Goal: Navigation & Orientation: Find specific page/section

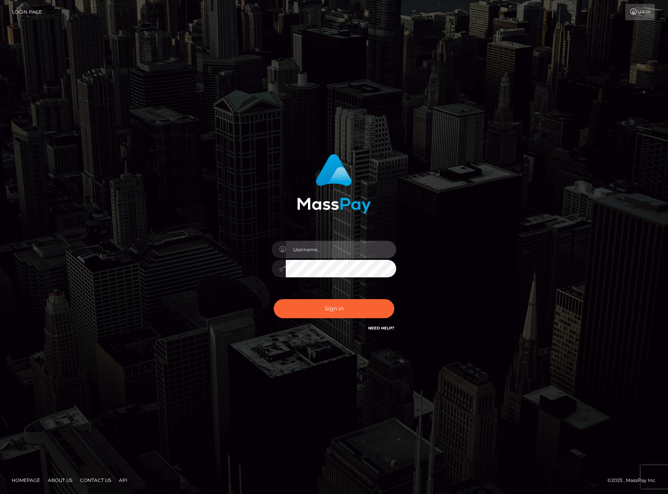
type input "[PERSON_NAME].[PERSON_NAME]"
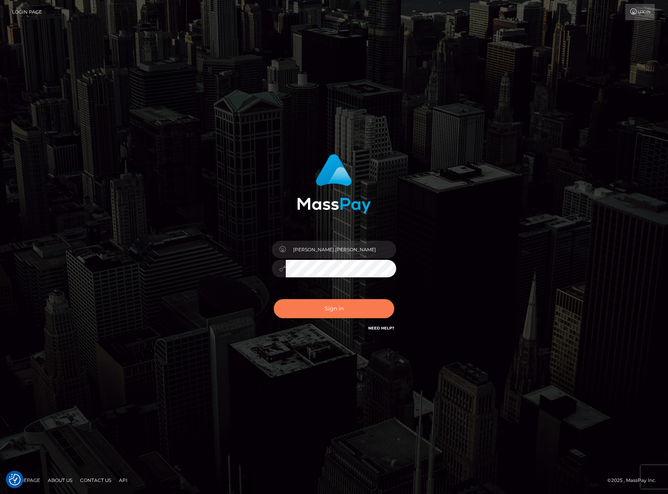
click at [341, 314] on button "Sign in" at bounding box center [334, 308] width 121 height 19
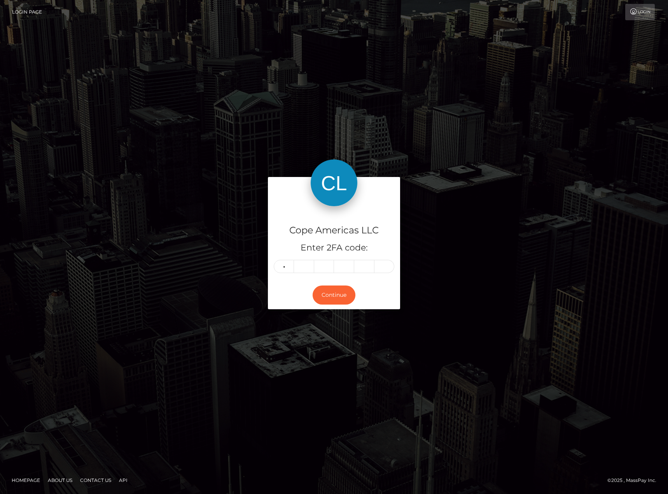
type input "3"
type input "9"
type input "5"
type input "7"
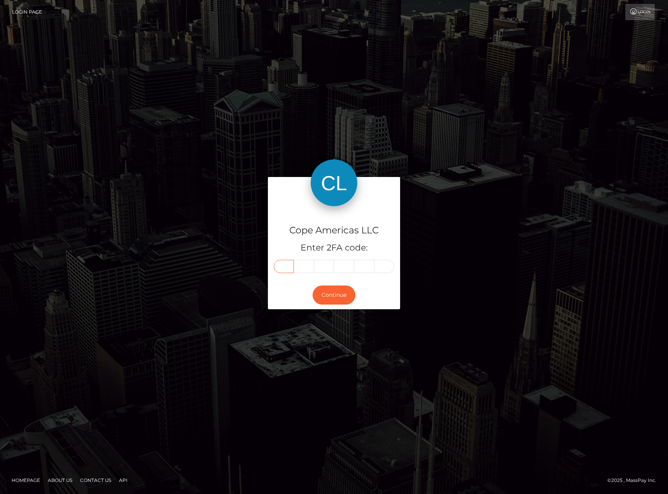
type input "3"
type input "9"
type input "4"
type input "5"
type input "7"
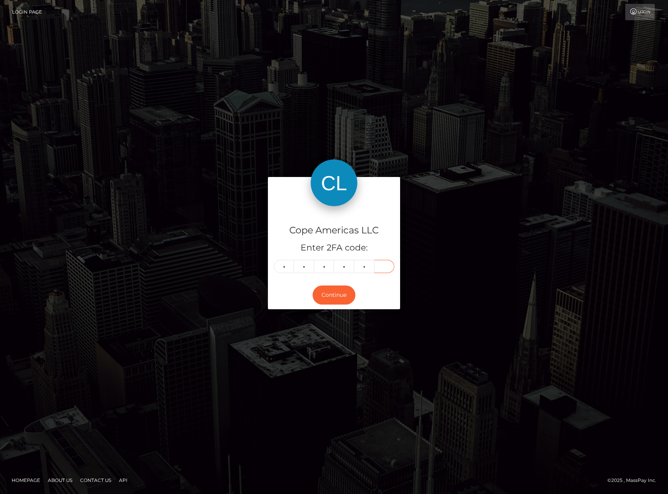
type input "7"
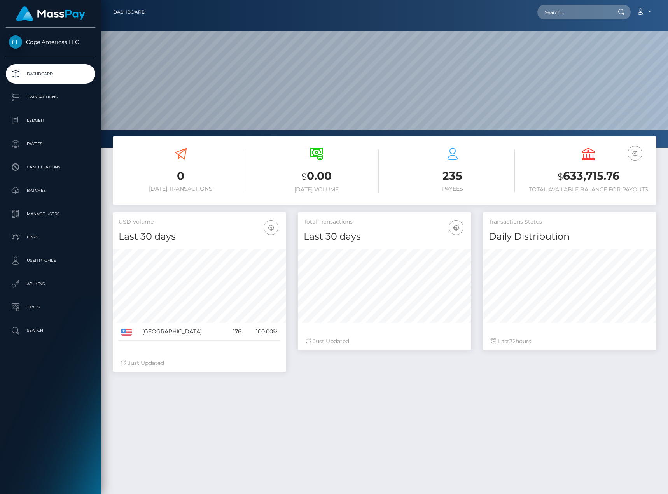
scroll to position [138, 173]
click at [56, 193] on p "Batches" at bounding box center [50, 191] width 83 height 12
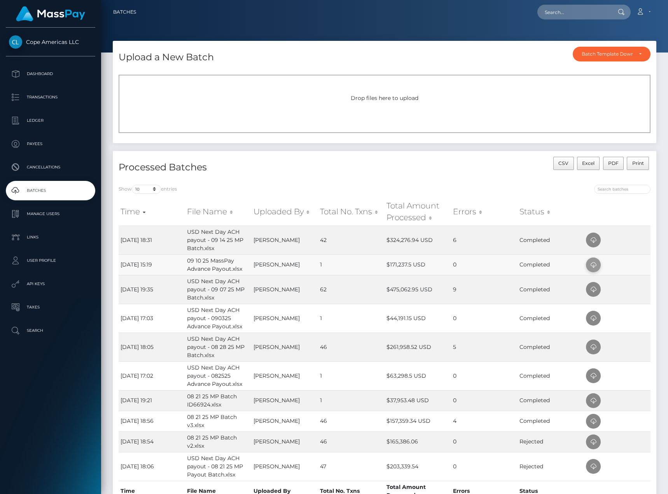
click at [596, 263] on icon at bounding box center [593, 265] width 9 height 10
click at [58, 68] on p "Dashboard" at bounding box center [50, 74] width 83 height 12
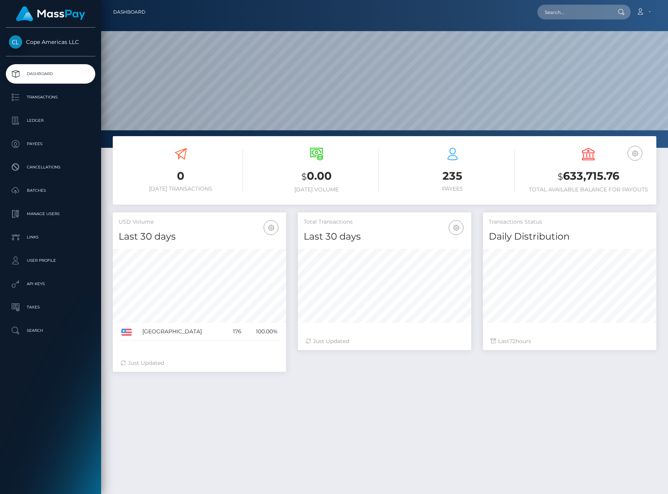
scroll to position [138, 173]
click at [59, 184] on link "Batches" at bounding box center [50, 190] width 89 height 19
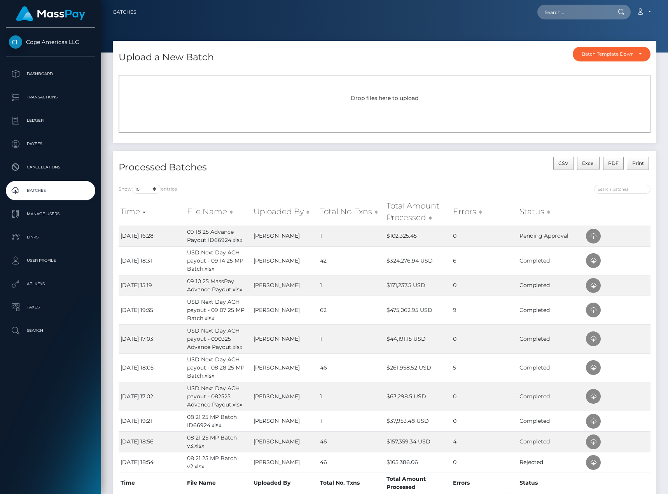
click at [428, 163] on div "CSV Excel PDF Print" at bounding box center [521, 168] width 272 height 22
click at [42, 71] on p "Dashboard" at bounding box center [50, 74] width 83 height 12
click at [470, 130] on div "Drop files here to upload" at bounding box center [385, 104] width 532 height 58
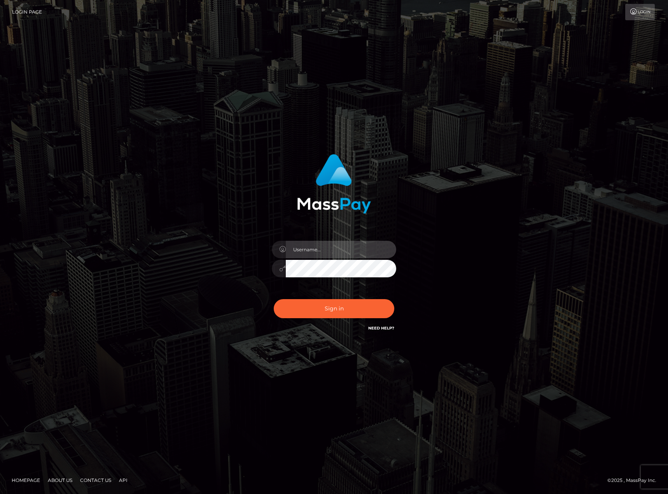
type input "karl.cope"
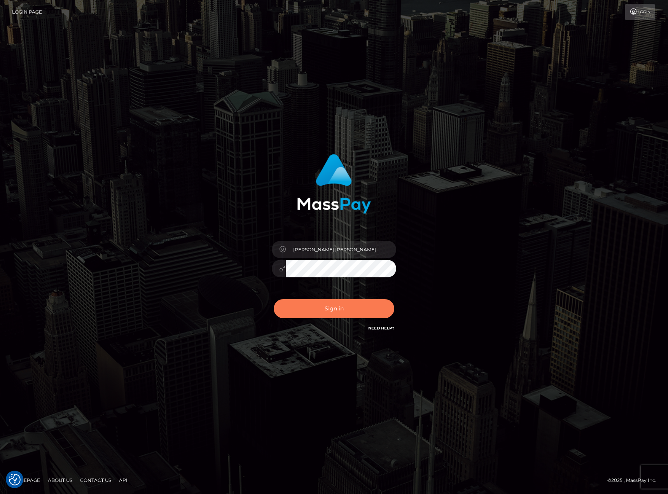
click at [349, 312] on button "Sign in" at bounding box center [334, 308] width 121 height 19
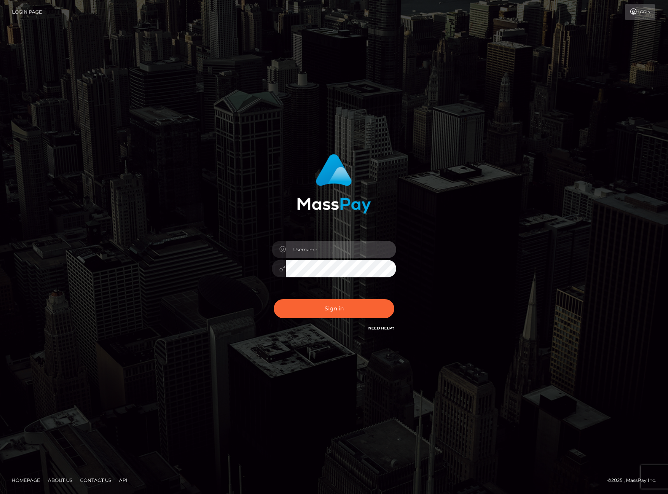
type input "karl.cope"
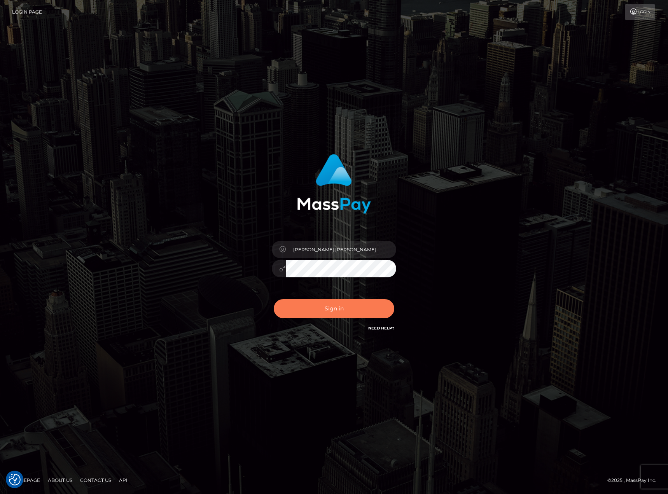
click at [331, 309] on button "Sign in" at bounding box center [334, 308] width 121 height 19
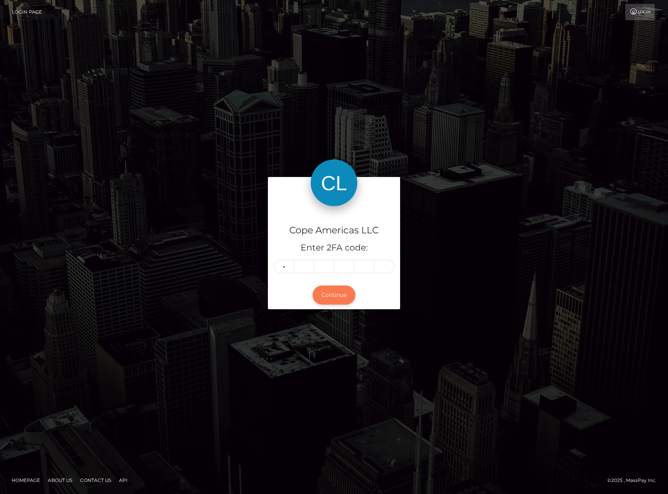
type input "5"
type input "3"
type input "9"
type input "1"
type input "3"
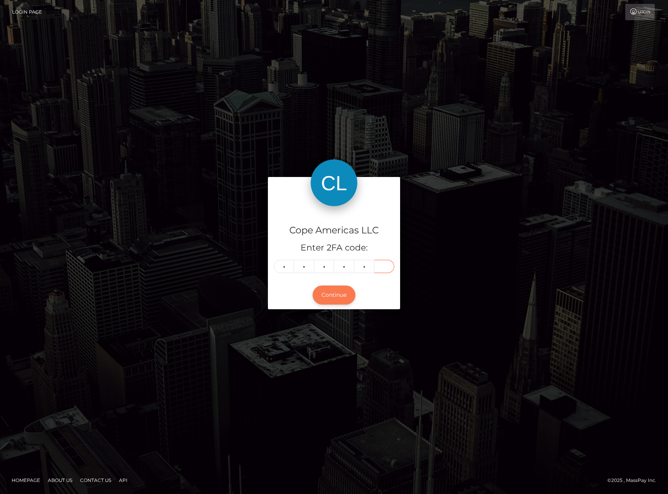
type input "4"
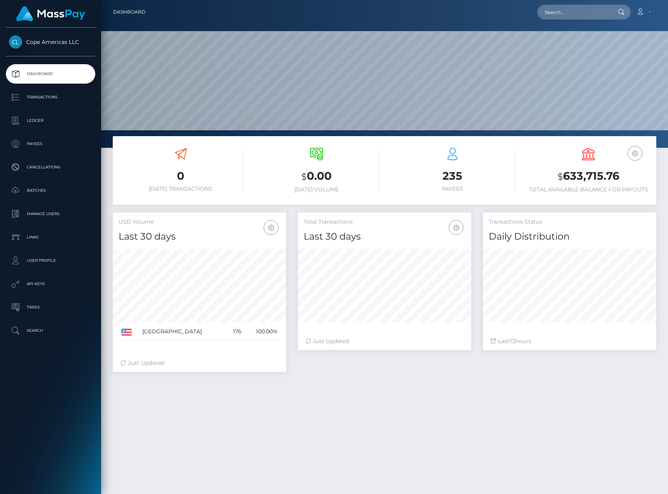
scroll to position [138, 173]
click at [54, 188] on p "Batches" at bounding box center [50, 191] width 83 height 12
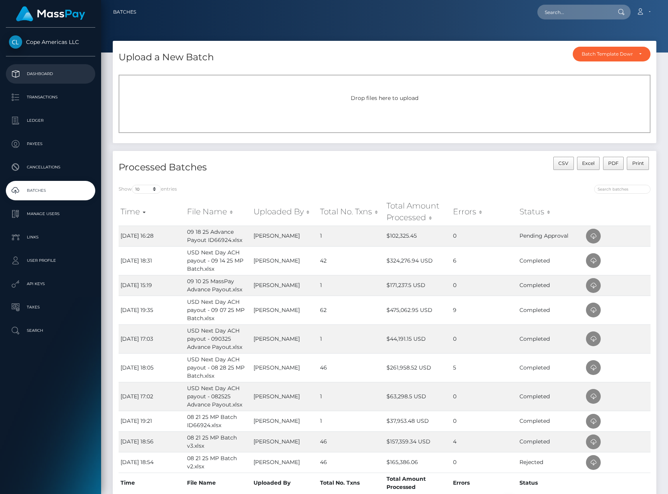
click at [56, 75] on p "Dashboard" at bounding box center [50, 74] width 83 height 12
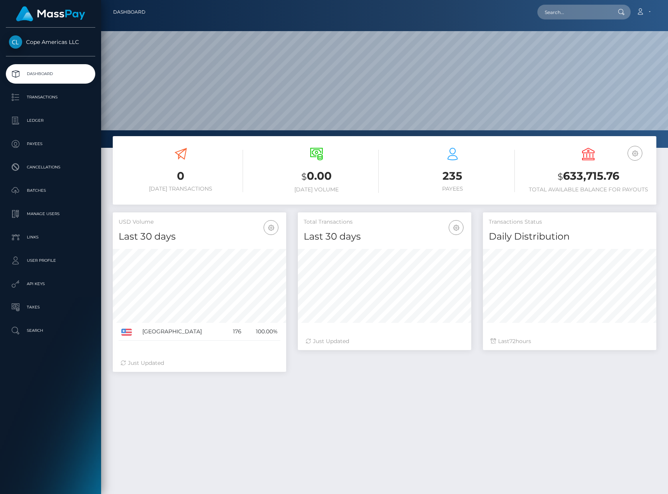
scroll to position [138, 173]
click at [37, 187] on p "Batches" at bounding box center [50, 191] width 83 height 12
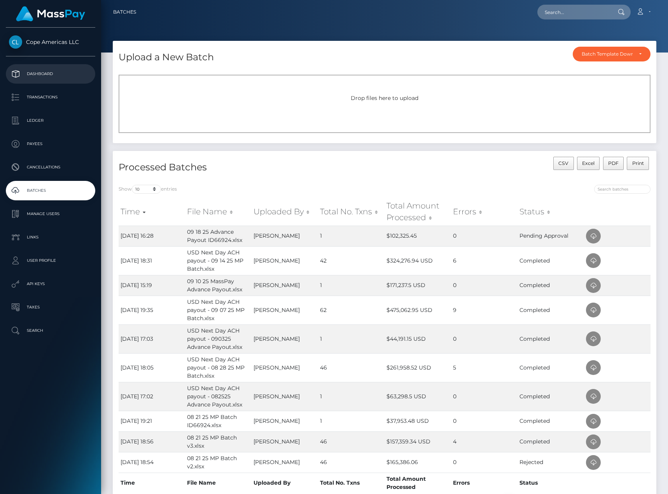
click at [52, 73] on p "Dashboard" at bounding box center [50, 74] width 83 height 12
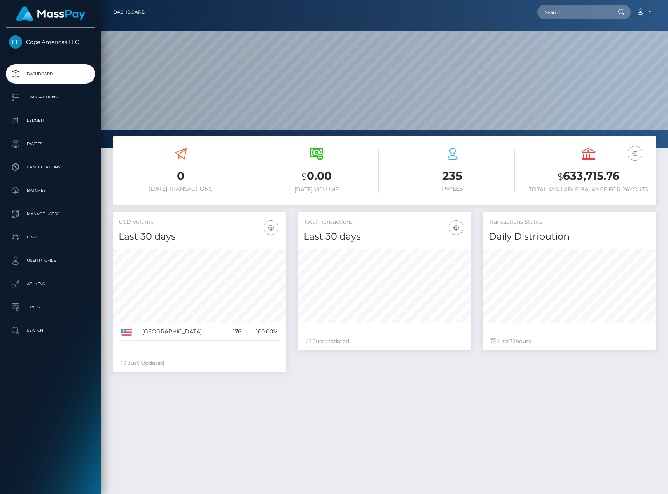
scroll to position [138, 173]
drag, startPoint x: 268, startPoint y: 422, endPoint x: 212, endPoint y: 340, distance: 99.4
click at [268, 422] on div "0 Today Transactions $ 0.00 Today Volume 235 $ 72" at bounding box center [384, 359] width 567 height 446
click at [60, 189] on p "Batches" at bounding box center [50, 191] width 83 height 12
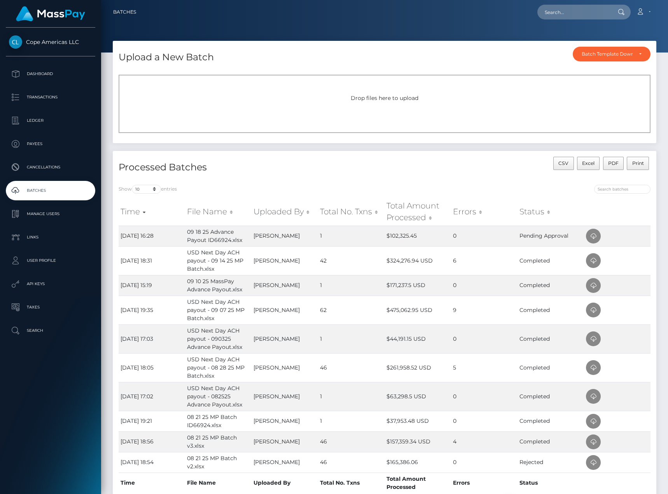
click at [336, 163] on h4 "Processed Batches" at bounding box center [249, 168] width 260 height 14
click at [325, 163] on h4 "Processed Batches" at bounding box center [249, 168] width 260 height 14
click at [335, 240] on td "1" at bounding box center [351, 236] width 67 height 21
click at [83, 70] on p "Dashboard" at bounding box center [50, 74] width 83 height 12
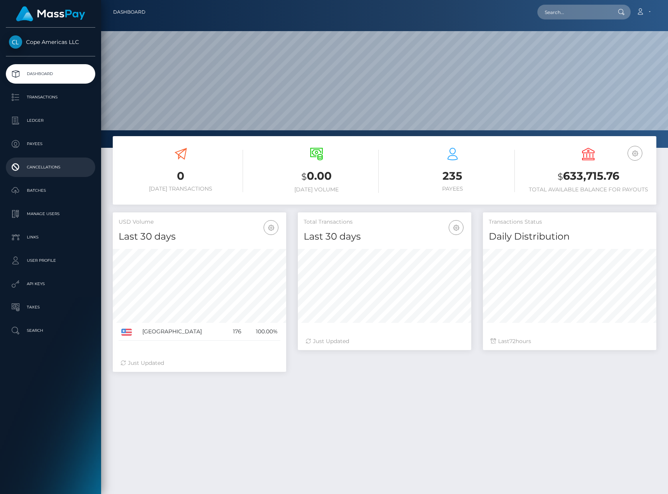
scroll to position [138, 173]
click at [68, 191] on p "Batches" at bounding box center [50, 191] width 83 height 12
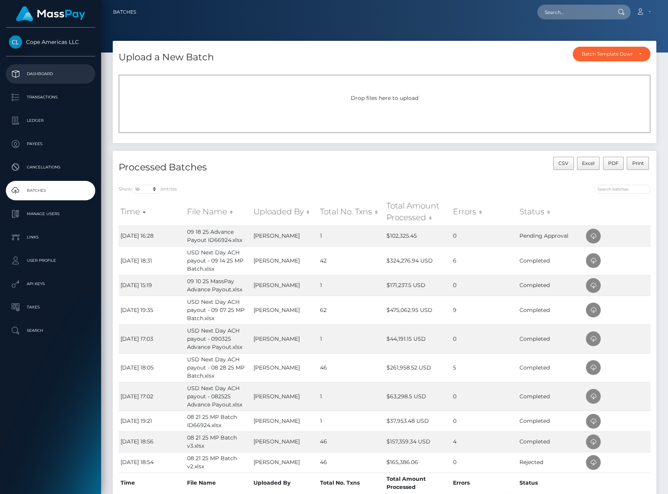
click at [55, 75] on p "Dashboard" at bounding box center [50, 74] width 83 height 12
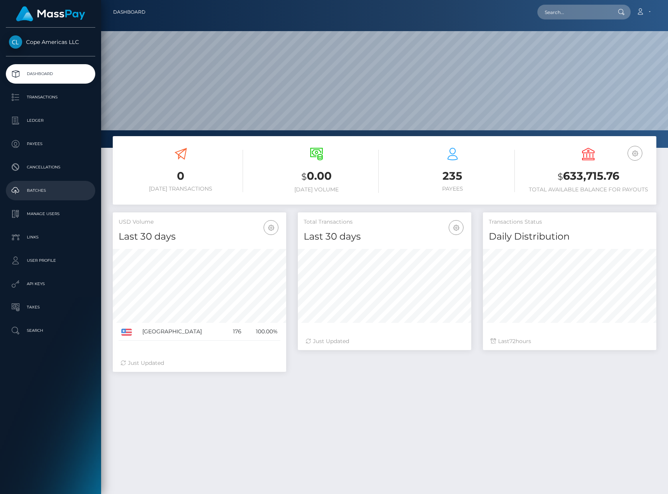
scroll to position [138, 173]
click at [61, 191] on p "Batches" at bounding box center [50, 191] width 83 height 12
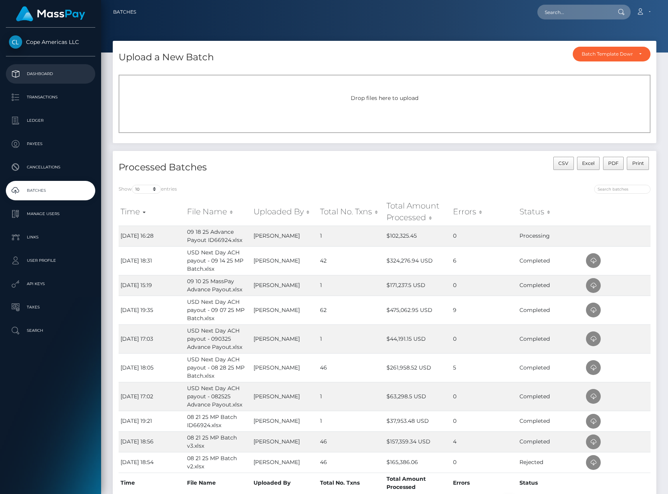
click at [51, 73] on p "Dashboard" at bounding box center [50, 74] width 83 height 12
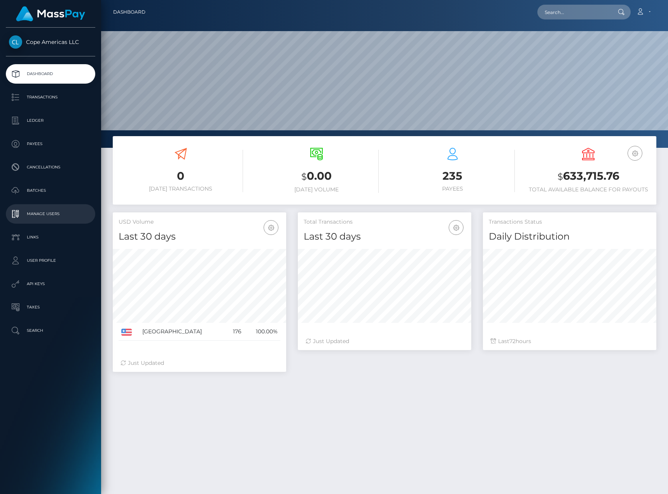
scroll to position [138, 173]
click at [54, 191] on p "Batches" at bounding box center [50, 191] width 83 height 12
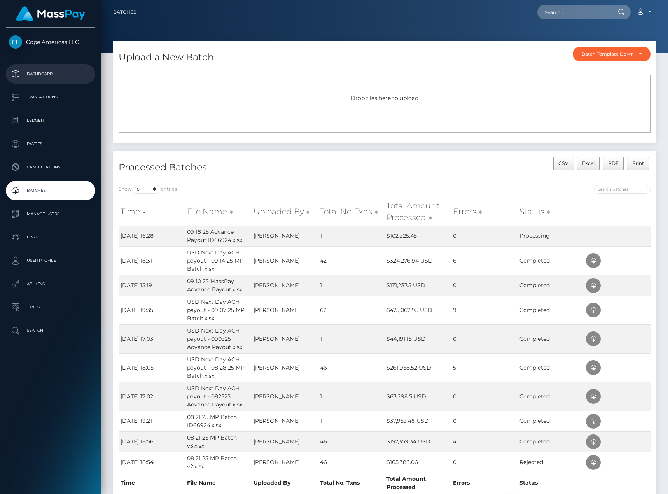
click at [63, 72] on p "Dashboard" at bounding box center [50, 74] width 83 height 12
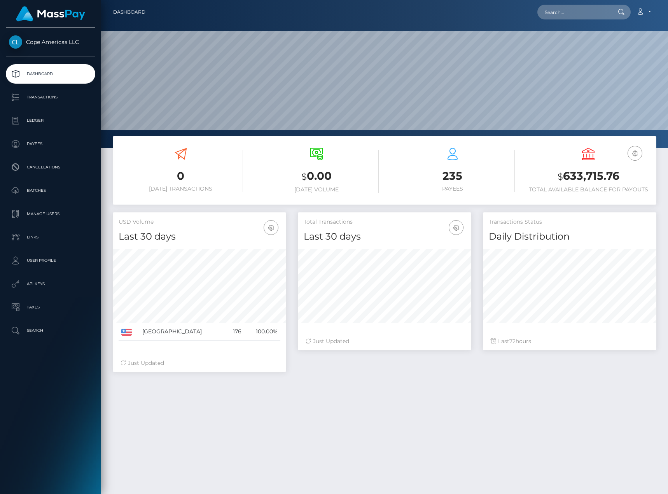
scroll to position [138, 173]
click at [417, 398] on div "0 [DATE] Transactions $ 0.00 [DATE] Volume 235 $ 72" at bounding box center [384, 359] width 567 height 446
click at [53, 172] on p "Cancellations" at bounding box center [50, 167] width 83 height 12
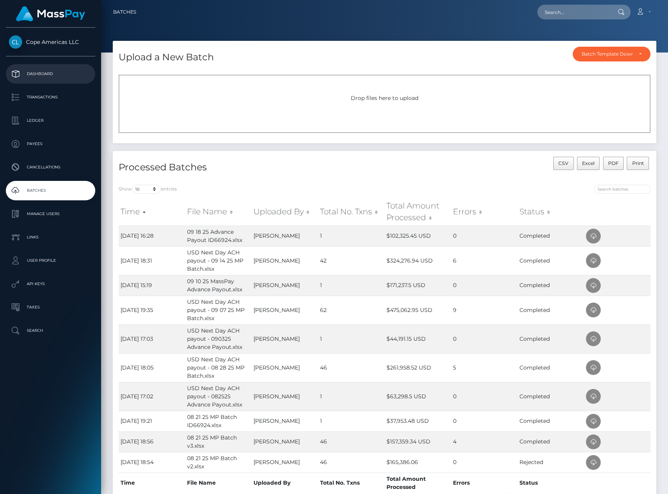
click at [46, 75] on p "Dashboard" at bounding box center [50, 74] width 83 height 12
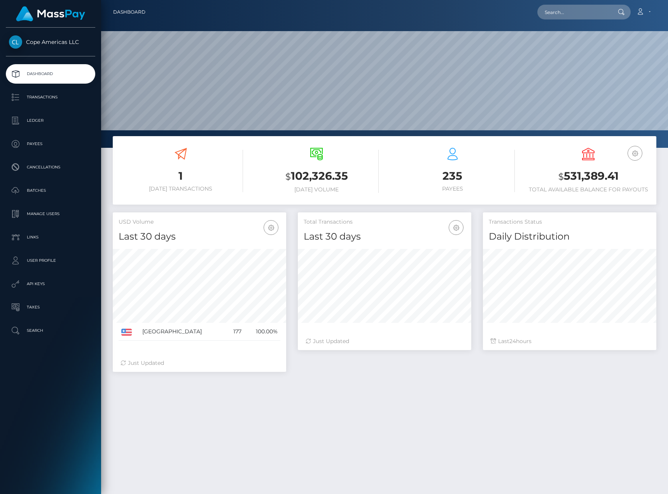
scroll to position [138, 173]
click at [56, 186] on p "Batches" at bounding box center [50, 191] width 83 height 12
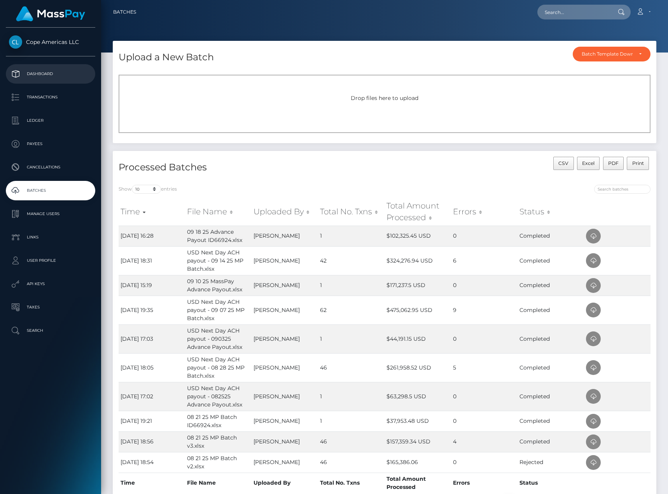
click at [67, 79] on p "Dashboard" at bounding box center [50, 74] width 83 height 12
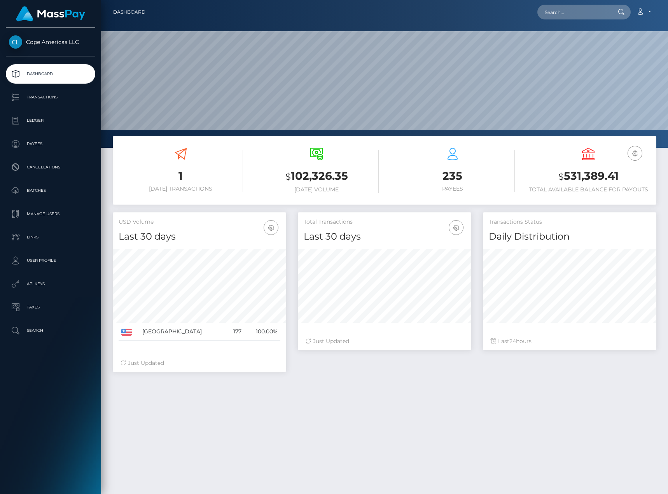
scroll to position [138, 173]
click at [69, 119] on p "Ledger" at bounding box center [50, 121] width 83 height 12
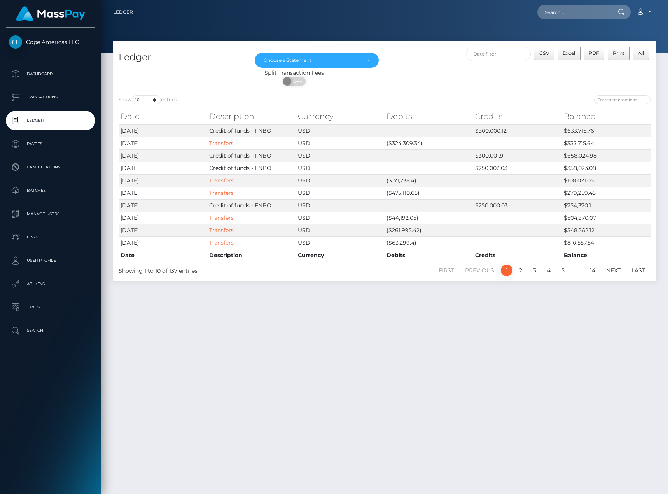
click at [300, 354] on div "Ledger Dec 2024 Jan 2025 Feb 2025 Mar 2025 Apr 2025 May 2025 Jun 2025 Jul 2025 …" at bounding box center [384, 264] width 567 height 446
click at [54, 72] on p "Dashboard" at bounding box center [50, 74] width 83 height 12
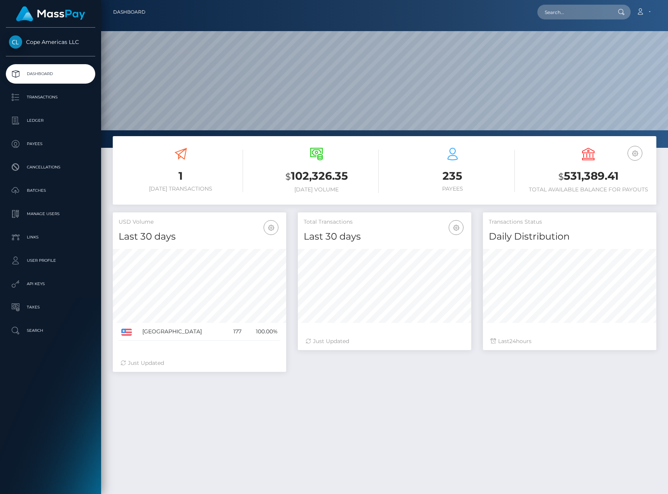
scroll to position [138, 173]
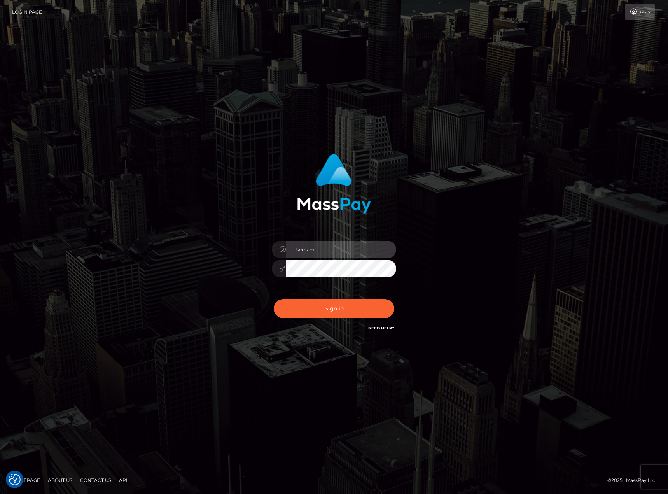
type input "[PERSON_NAME].[PERSON_NAME]"
